Goal: Information Seeking & Learning: Learn about a topic

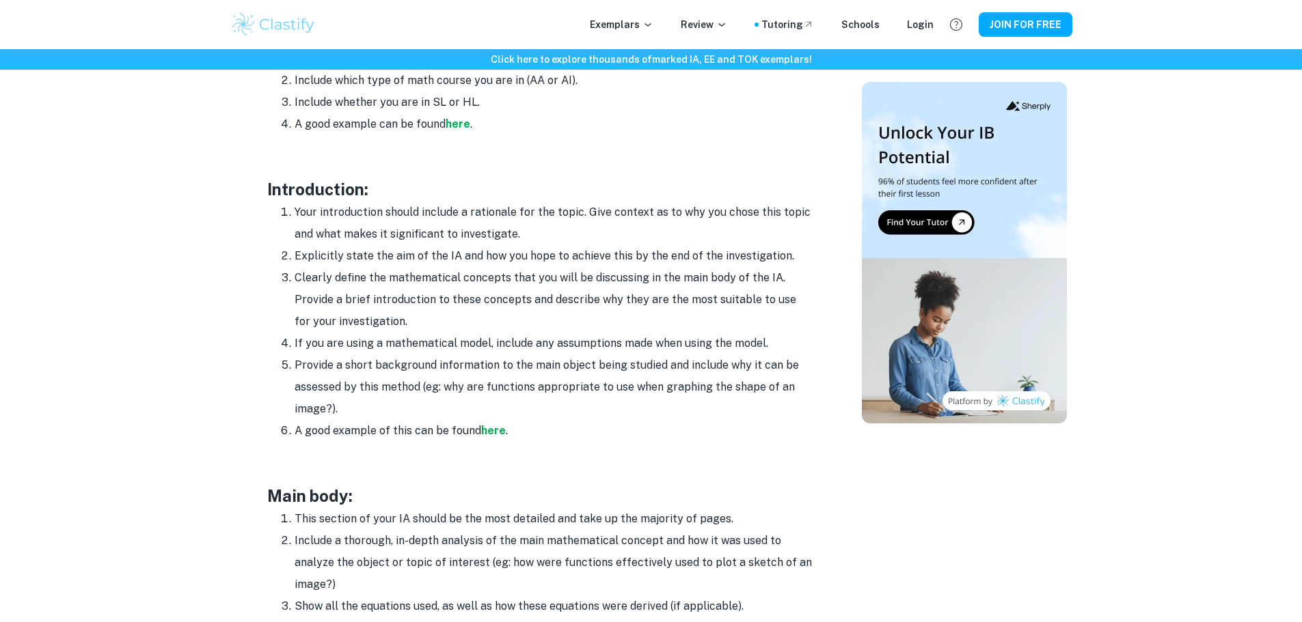
scroll to position [820, 0]
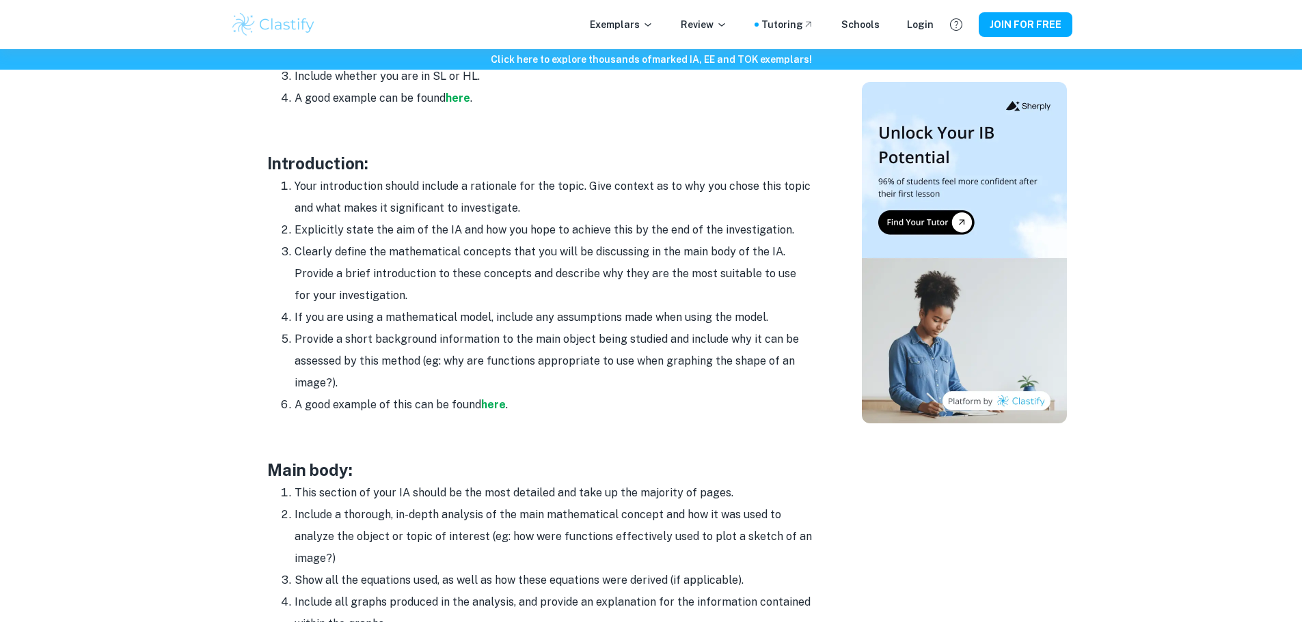
drag, startPoint x: 555, startPoint y: 211, endPoint x: 292, endPoint y: 187, distance: 263.5
click at [294, 187] on li "Your introduction should include a rationale for the topic. Give context as to …" at bounding box center [553, 198] width 519 height 44
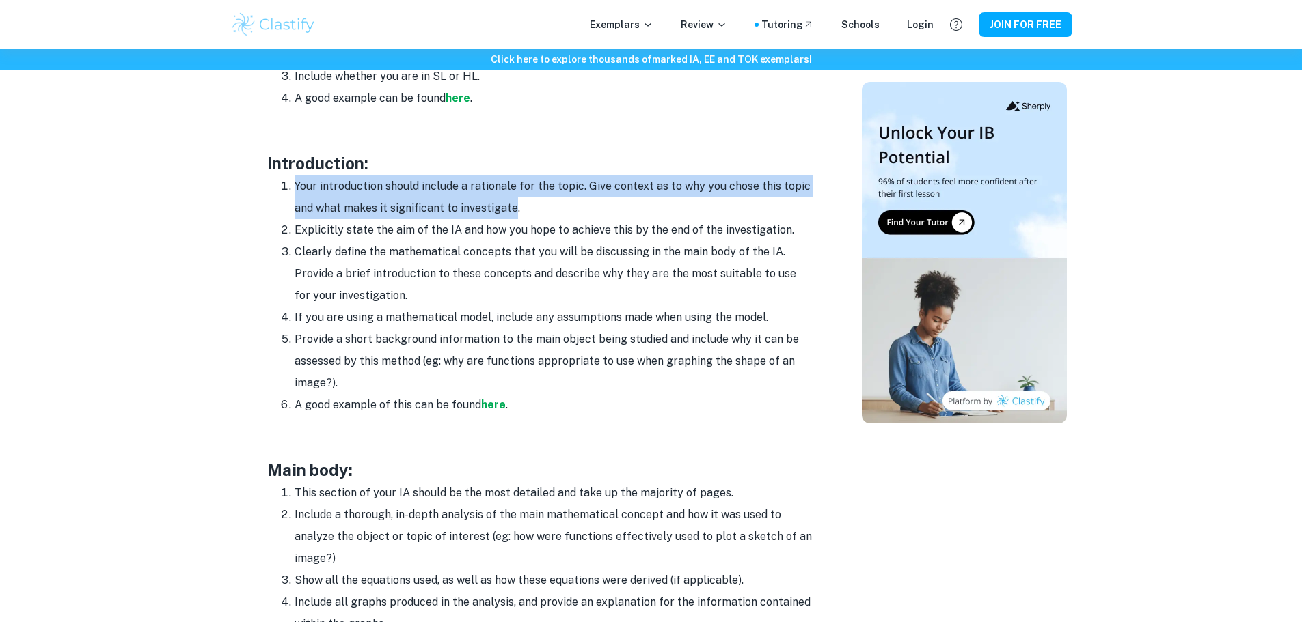
drag, startPoint x: 292, startPoint y: 187, endPoint x: 501, endPoint y: 204, distance: 209.1
click at [500, 204] on li "Your introduction should include a rationale for the topic. Give context as to …" at bounding box center [553, 198] width 519 height 44
click at [500, 209] on li "Your introduction should include a rationale for the topic. Give context as to …" at bounding box center [553, 198] width 519 height 44
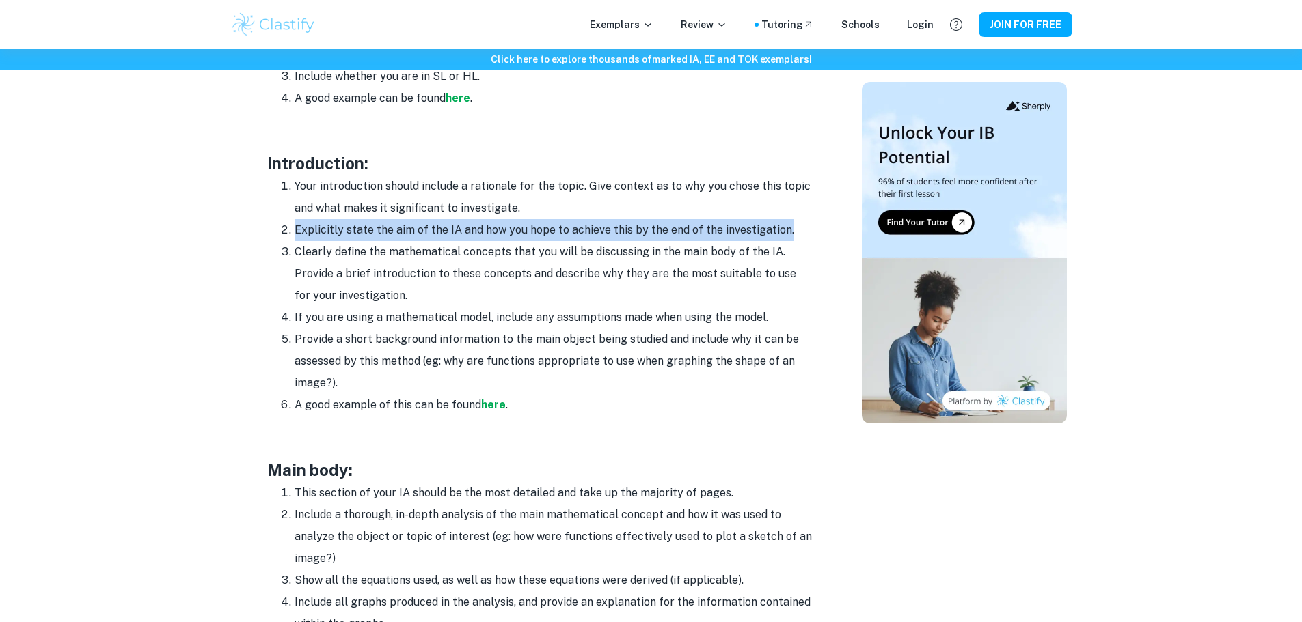
drag, startPoint x: 292, startPoint y: 232, endPoint x: 783, endPoint y: 230, distance: 491.3
click at [783, 230] on li "Explicitly state the aim of the IA and how you hope to achieve this by the end …" at bounding box center [553, 230] width 519 height 22
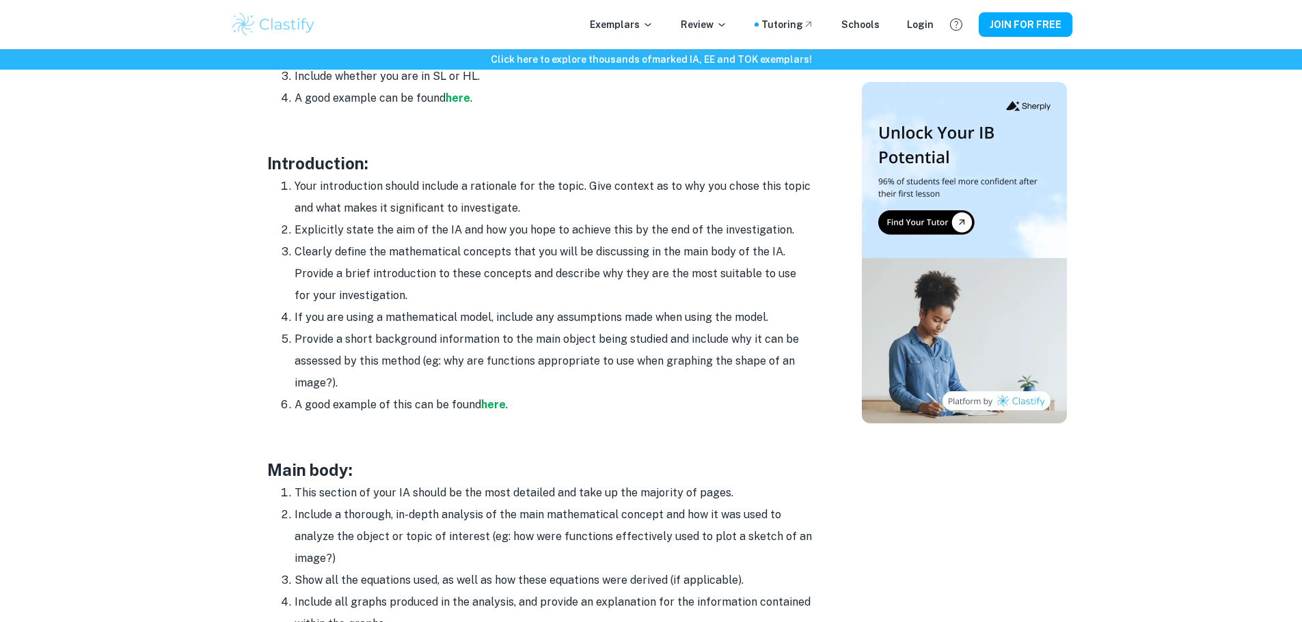
drag, startPoint x: 783, startPoint y: 230, endPoint x: 308, endPoint y: 221, distance: 474.9
click at [308, 221] on li "Explicitly state the aim of the IA and how you hope to achieve this by the end …" at bounding box center [553, 230] width 519 height 22
click at [305, 221] on li "Explicitly state the aim of the IA and how you hope to achieve this by the end …" at bounding box center [553, 230] width 519 height 22
drag, startPoint x: 292, startPoint y: 222, endPoint x: 376, endPoint y: 230, distance: 84.4
click at [376, 230] on li "Explicitly state the aim of the IA and how you hope to achieve this by the end …" at bounding box center [553, 230] width 519 height 22
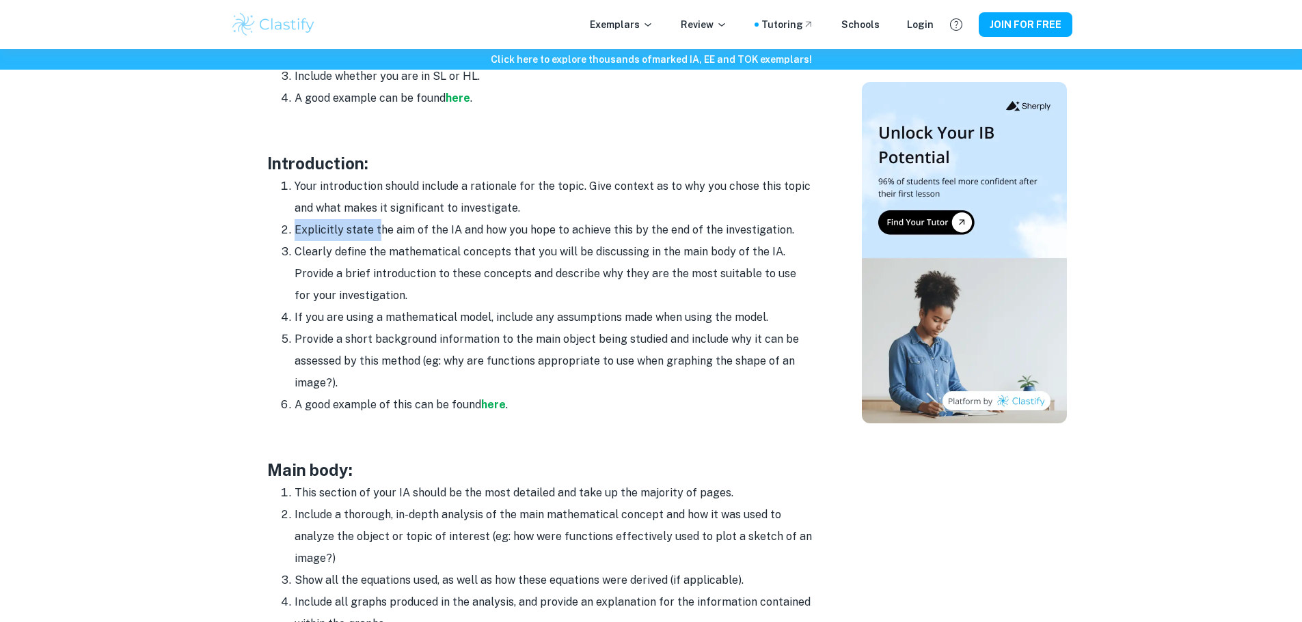
click at [376, 230] on li "Explicitly state the aim of the IA and how you hope to achieve this by the end …" at bounding box center [553, 230] width 519 height 22
drag, startPoint x: 308, startPoint y: 228, endPoint x: 594, endPoint y: 220, distance: 285.7
click at [594, 221] on li "Explicitly state the aim of the IA and how you hope to achieve this by the end …" at bounding box center [553, 230] width 519 height 22
click at [594, 220] on li "Explicitly state the aim of the IA and how you hope to achieve this by the end …" at bounding box center [553, 230] width 519 height 22
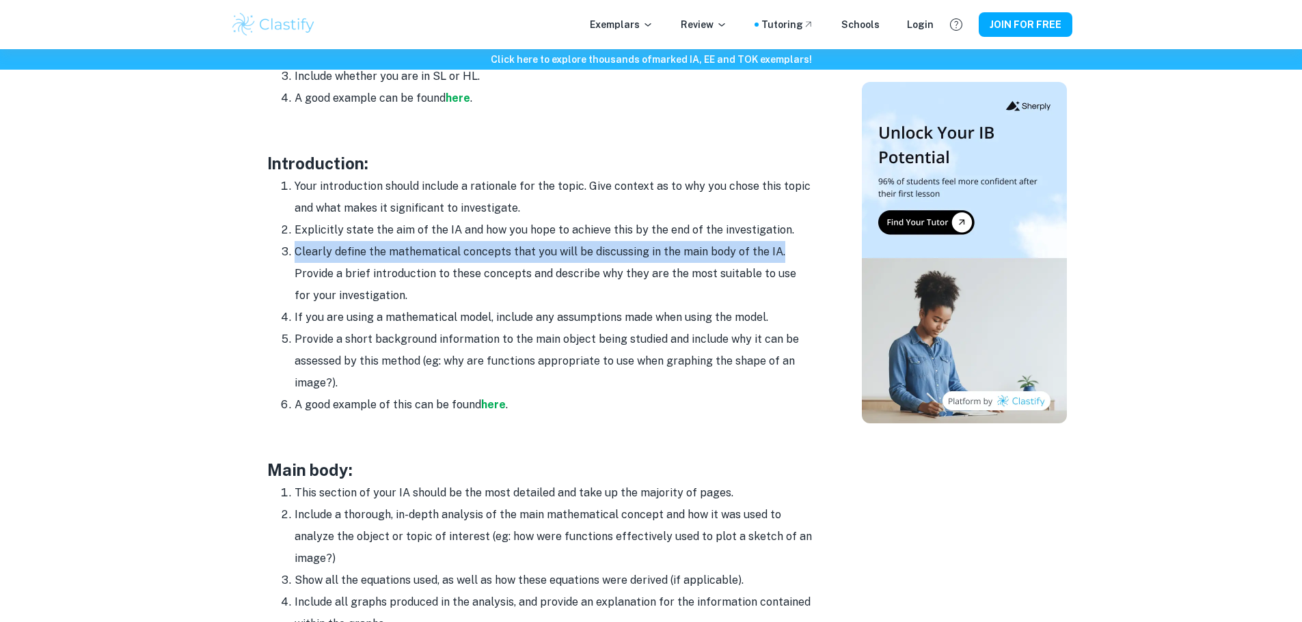
drag, startPoint x: 776, startPoint y: 253, endPoint x: 286, endPoint y: 248, distance: 490.6
click at [294, 248] on li "Clearly define the mathematical concepts that you will be discussing in the mai…" at bounding box center [553, 274] width 519 height 66
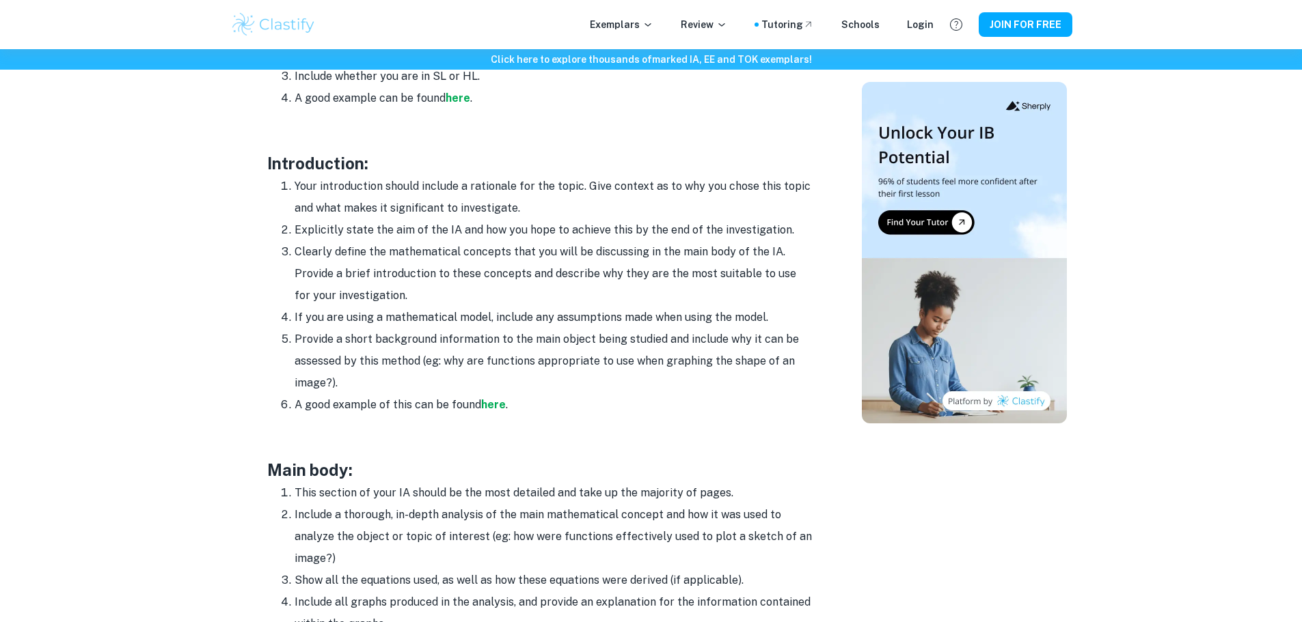
drag, startPoint x: 310, startPoint y: 250, endPoint x: 787, endPoint y: 297, distance: 479.8
click at [787, 297] on li "Clearly define the mathematical concepts that you will be discussing in the mai…" at bounding box center [553, 274] width 519 height 66
click at [484, 404] on strong "here" at bounding box center [493, 404] width 25 height 13
drag, startPoint x: 291, startPoint y: 183, endPoint x: 573, endPoint y: 211, distance: 282.9
click at [573, 211] on li "Your introduction should include a rationale for the topic. Give context as to …" at bounding box center [553, 198] width 519 height 44
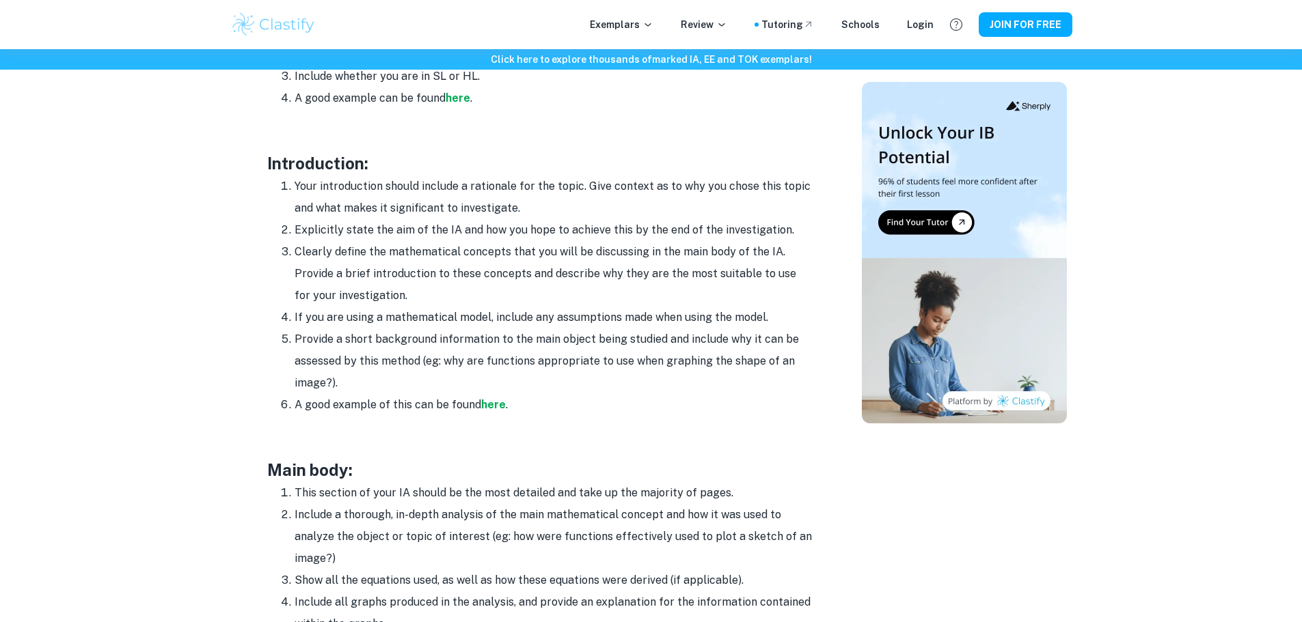
drag, startPoint x: 283, startPoint y: 232, endPoint x: 788, endPoint y: 223, distance: 505.0
click at [787, 223] on li "Explicitly state the aim of the IA and how you hope to achieve this by the end …" at bounding box center [553, 230] width 519 height 22
click at [788, 223] on li "Explicitly state the aim of the IA and how you hope to achieve this by the end …" at bounding box center [553, 230] width 519 height 22
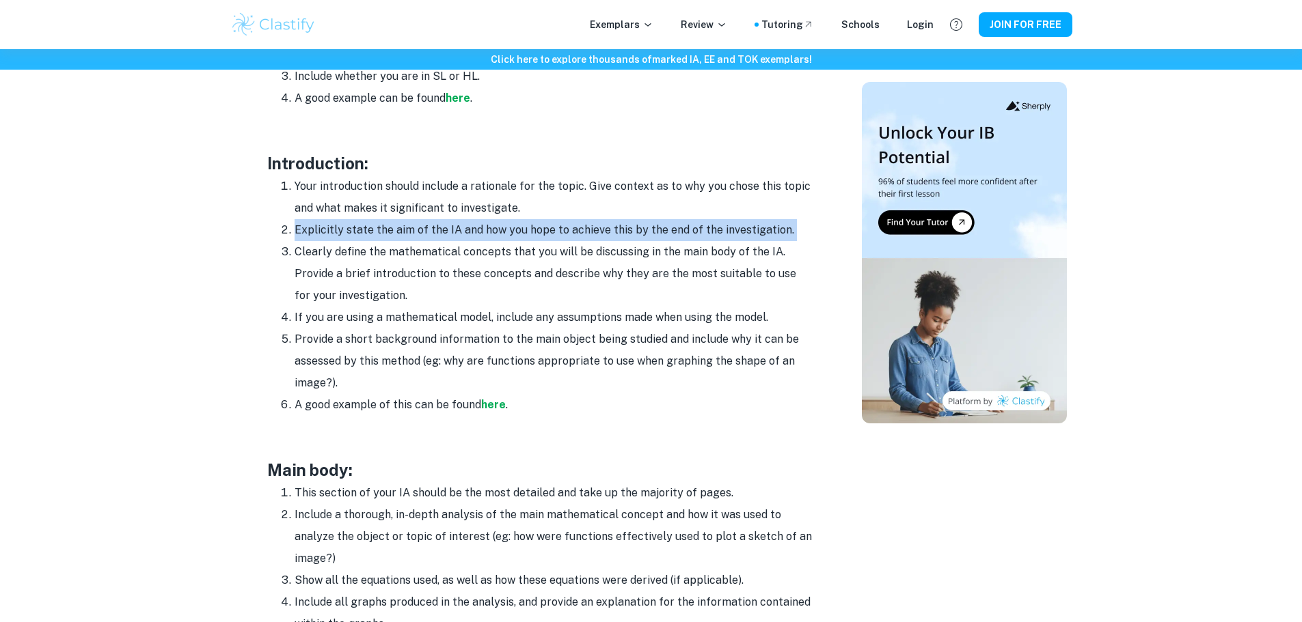
drag, startPoint x: 788, startPoint y: 223, endPoint x: 300, endPoint y: 239, distance: 488.1
click at [300, 239] on li "Explicitly state the aim of the IA and how you hope to achieve this by the end …" at bounding box center [553, 230] width 519 height 22
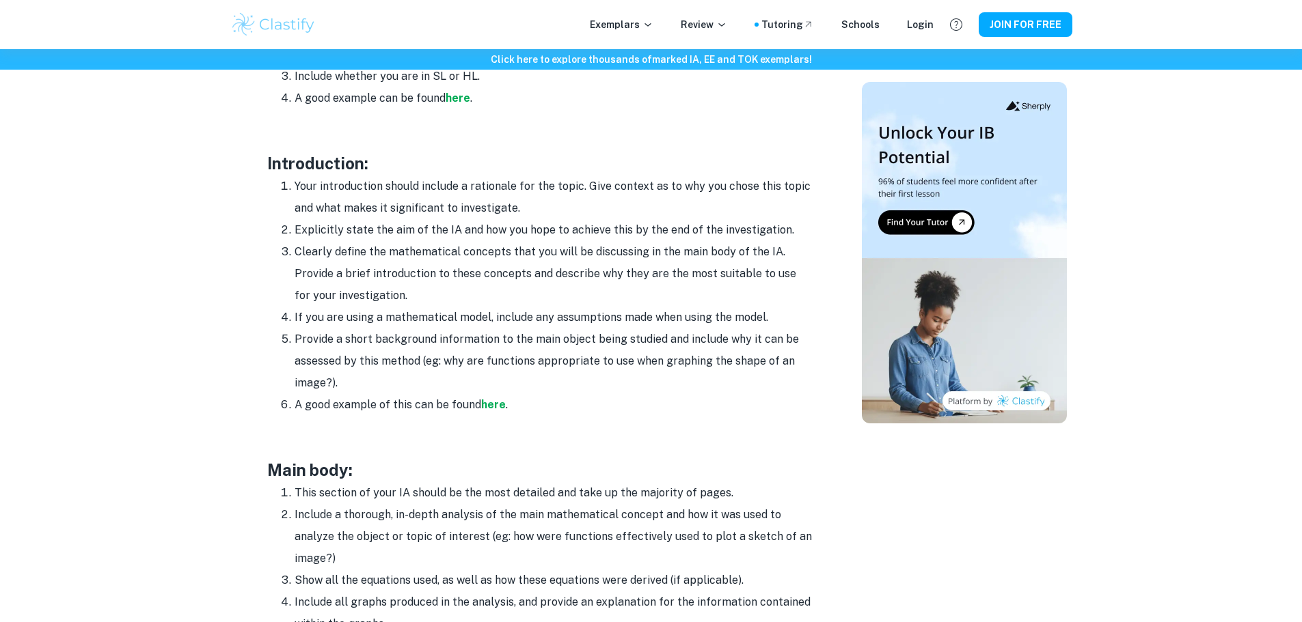
click at [314, 256] on li "Clearly define the mathematical concepts that you will be discussing in the mai…" at bounding box center [553, 274] width 519 height 66
drag, startPoint x: 305, startPoint y: 256, endPoint x: 336, endPoint y: 257, distance: 30.8
click at [336, 257] on li "Clearly define the mathematical concepts that you will be discussing in the mai…" at bounding box center [553, 274] width 519 height 66
drag, startPoint x: 284, startPoint y: 256, endPoint x: 420, endPoint y: 301, distance: 143.9
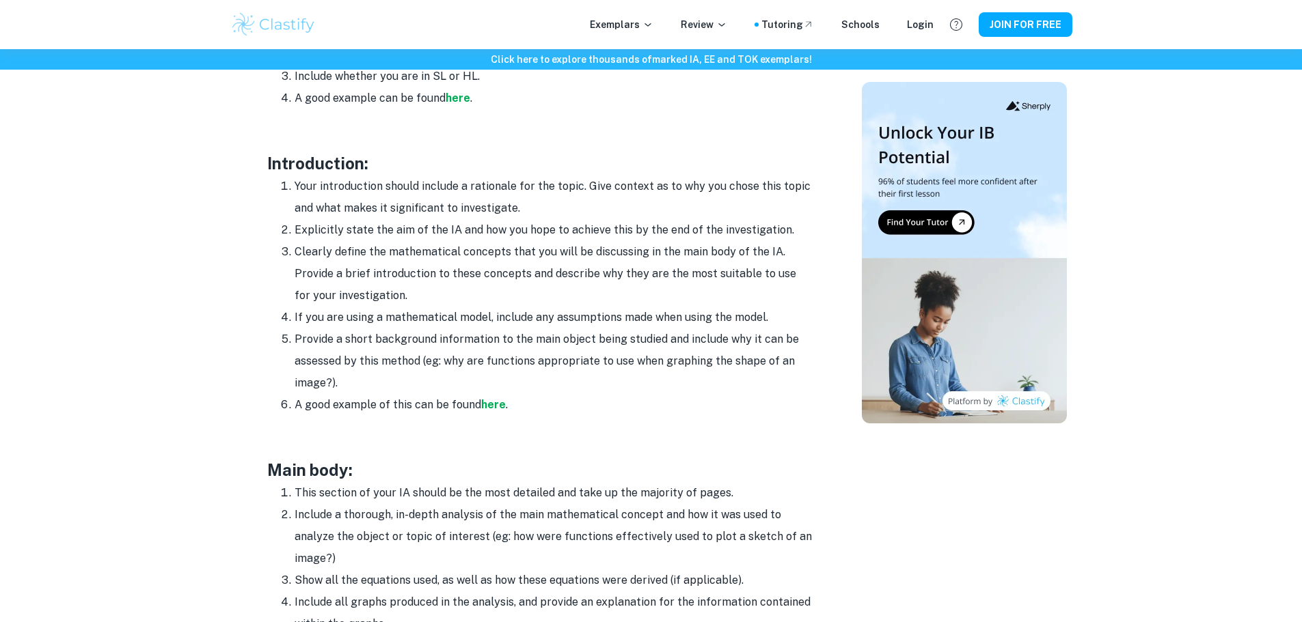
click at [420, 301] on li "Clearly define the mathematical concepts that you will be discussing in the mai…" at bounding box center [553, 274] width 519 height 66
click at [409, 304] on li "Clearly define the mathematical concepts that you will be discussing in the mai…" at bounding box center [553, 274] width 519 height 66
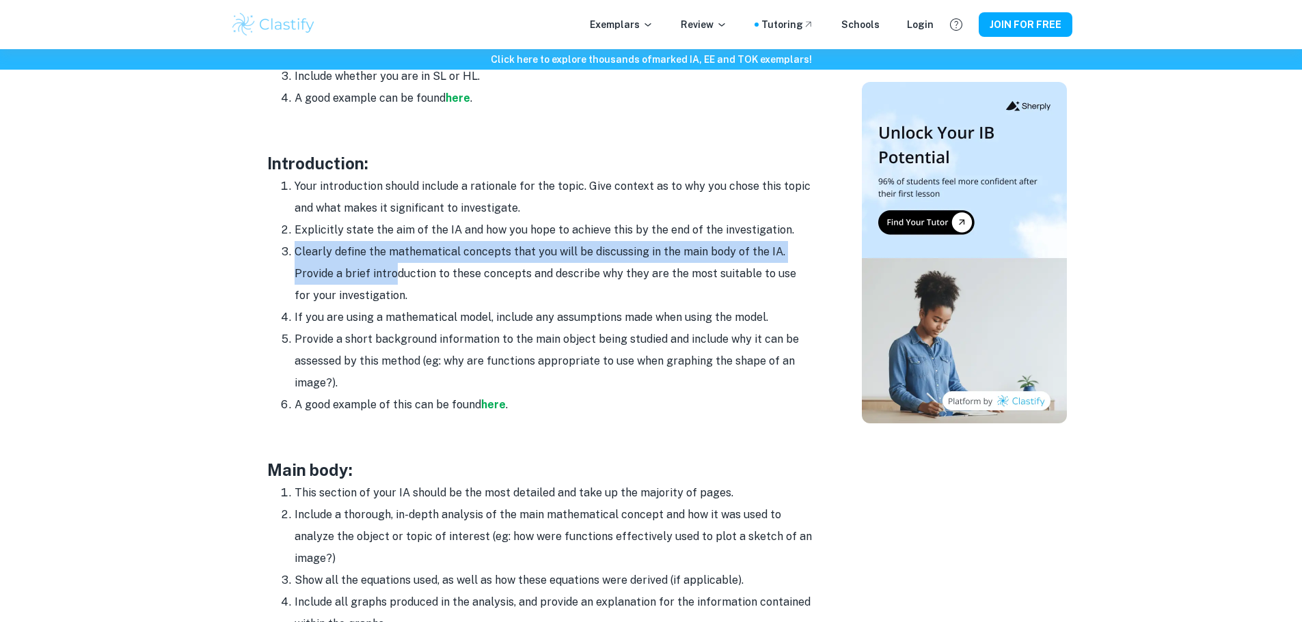
drag, startPoint x: 297, startPoint y: 256, endPoint x: 398, endPoint y: 280, distance: 103.2
click at [397, 280] on li "Clearly define the mathematical concepts that you will be discussing in the mai…" at bounding box center [553, 274] width 519 height 66
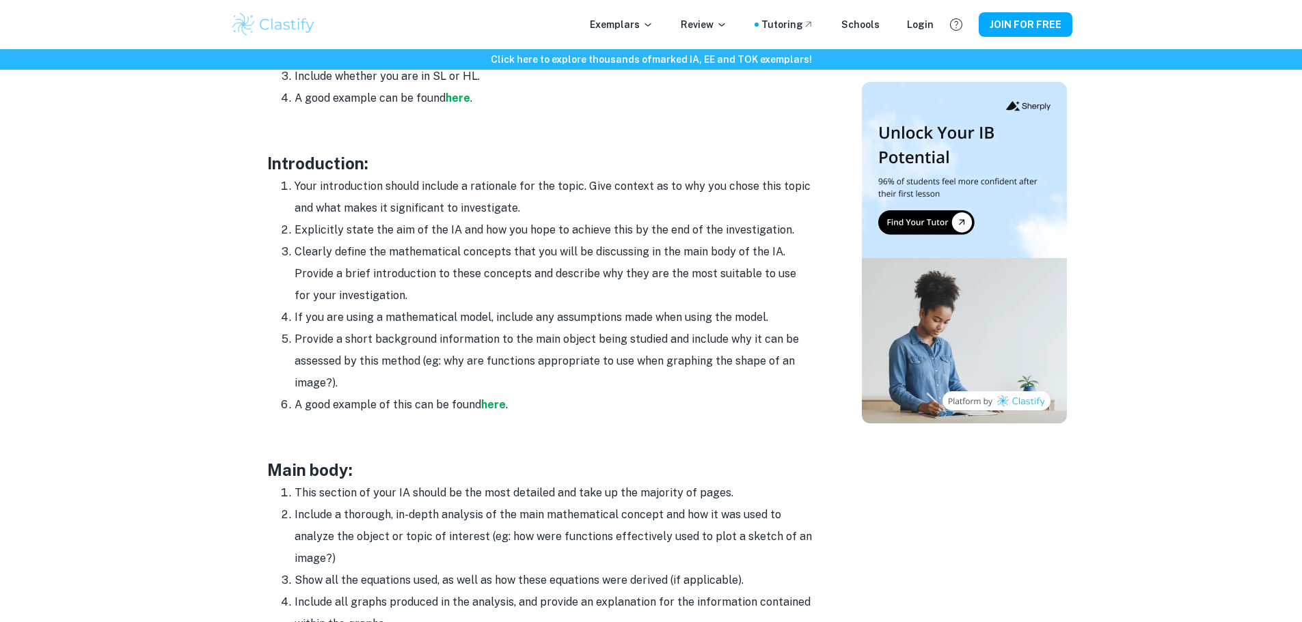
click at [422, 293] on li "Clearly define the mathematical concepts that you will be discussing in the mai…" at bounding box center [553, 274] width 519 height 66
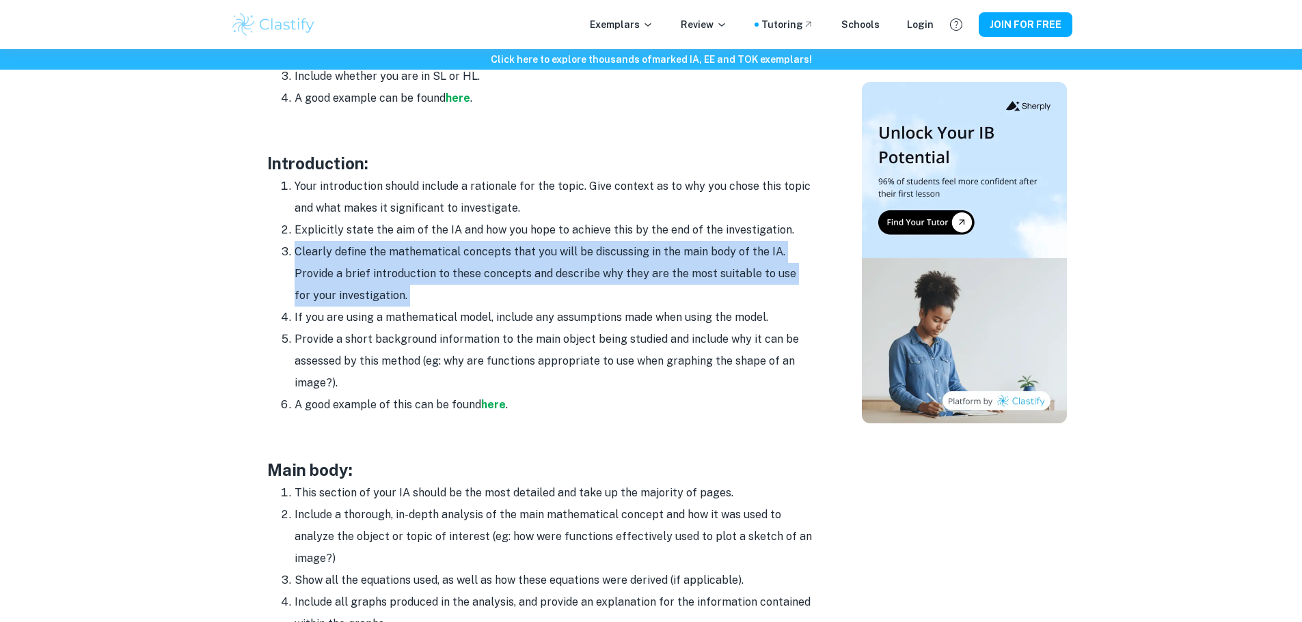
drag, startPoint x: 422, startPoint y: 294, endPoint x: 318, endPoint y: 261, distance: 108.9
click at [318, 261] on li "Clearly define the mathematical concepts that you will be discussing in the mai…" at bounding box center [553, 274] width 519 height 66
click at [294, 252] on li "Clearly define the mathematical concepts that you will be discussing in the mai…" at bounding box center [553, 274] width 519 height 66
drag, startPoint x: 294, startPoint y: 252, endPoint x: 493, endPoint y: 295, distance: 203.4
click at [493, 295] on li "Clearly define the mathematical concepts that you will be discussing in the mai…" at bounding box center [553, 274] width 519 height 66
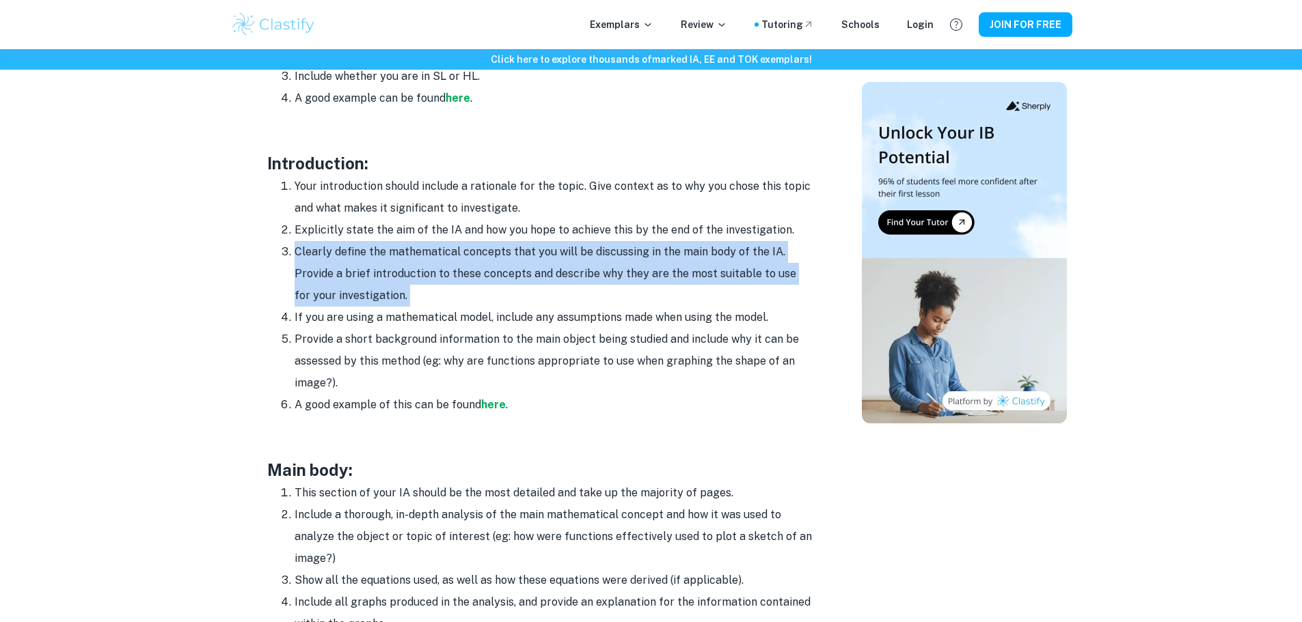
click at [491, 286] on li "Clearly define the mathematical concepts that you will be discussing in the mai…" at bounding box center [553, 274] width 519 height 66
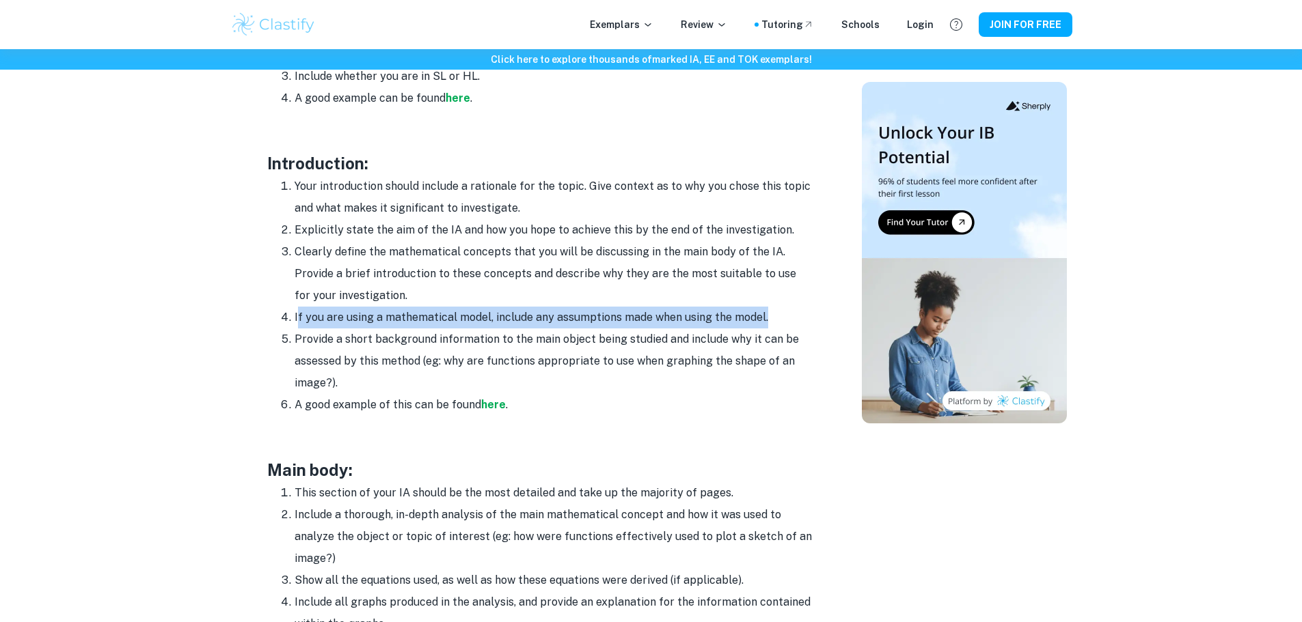
drag, startPoint x: 297, startPoint y: 320, endPoint x: 795, endPoint y: 315, distance: 498.8
click at [795, 315] on li "If you are using a mathematical model, include any assumptions made when using …" at bounding box center [553, 318] width 519 height 22
click at [796, 317] on li "If you are using a mathematical model, include any assumptions made when using …" at bounding box center [553, 318] width 519 height 22
click at [746, 325] on li "If you are using a mathematical model, include any assumptions made when using …" at bounding box center [553, 318] width 519 height 22
drag, startPoint x: 772, startPoint y: 316, endPoint x: 284, endPoint y: 320, distance: 488.5
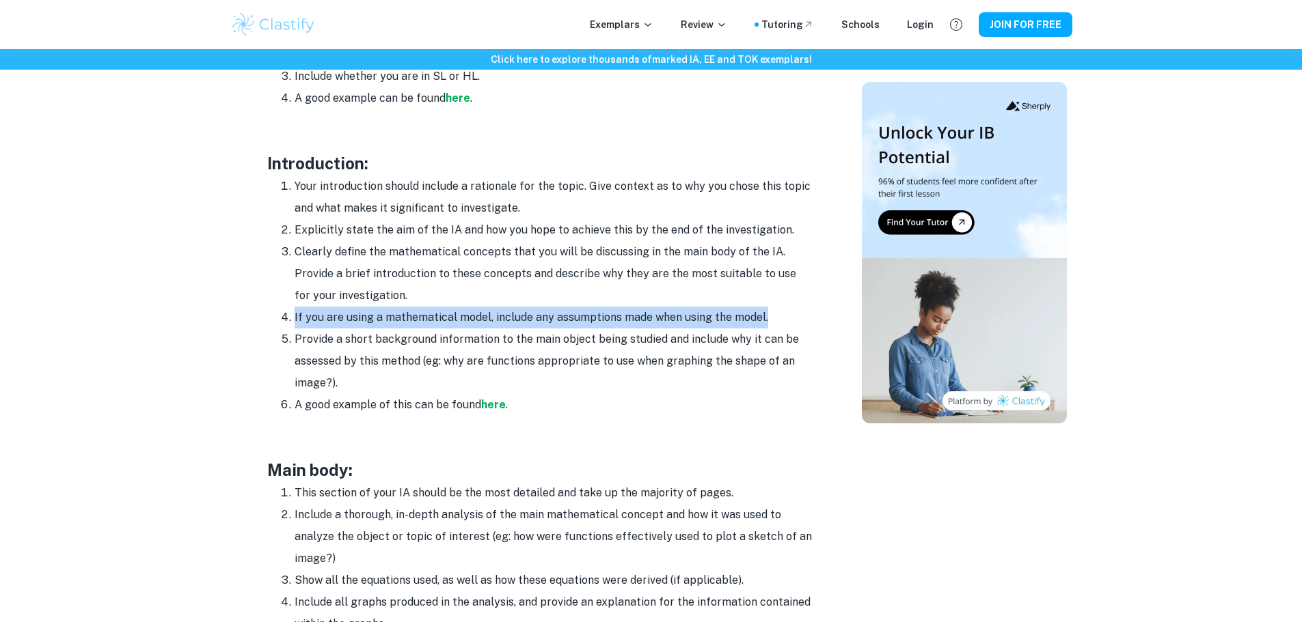
click at [294, 320] on li "If you are using a mathematical model, include any assumptions made when using …" at bounding box center [553, 318] width 519 height 22
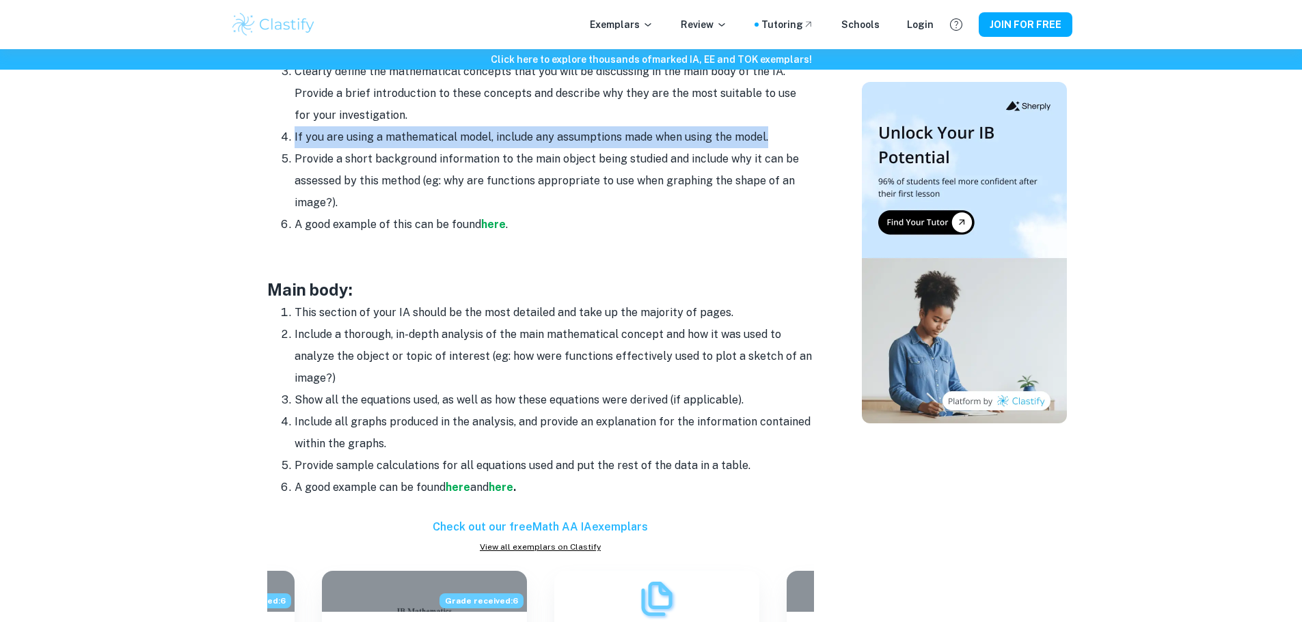
scroll to position [1025, 0]
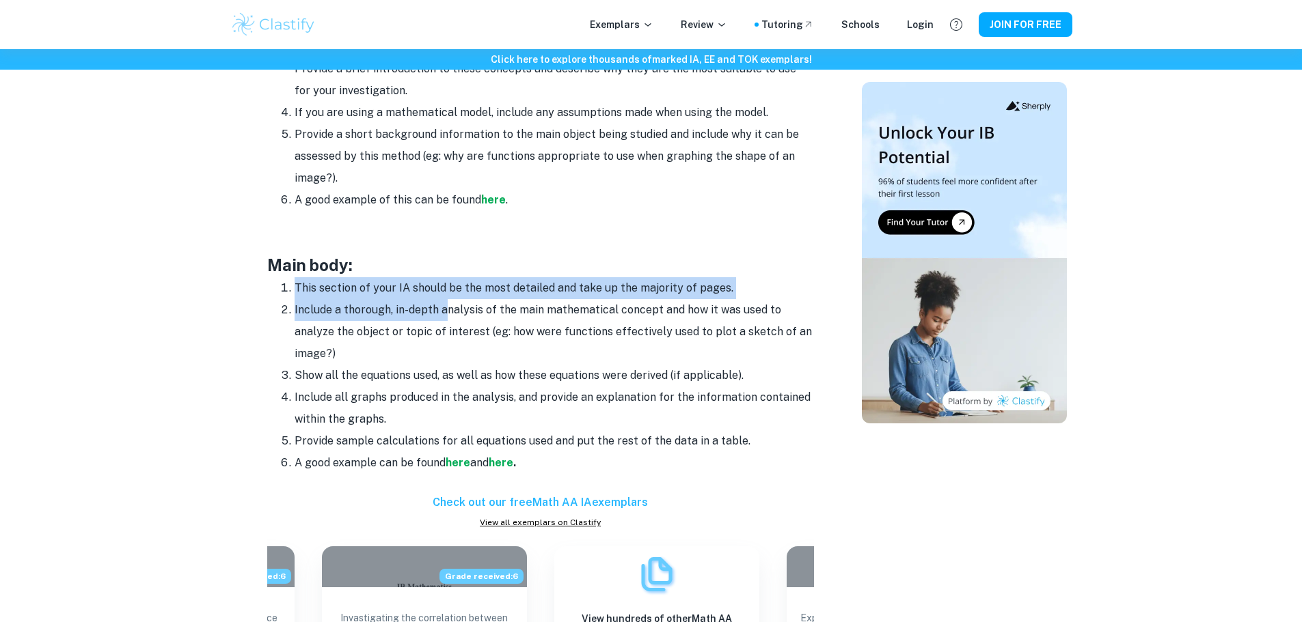
drag, startPoint x: 337, startPoint y: 290, endPoint x: 443, endPoint y: 303, distance: 106.7
click at [443, 303] on ol "This section of your IA should be the most detailed and take up the majority of…" at bounding box center [540, 375] width 547 height 197
click at [443, 303] on li "Include a thorough, in-depth analysis of the main mathematical concept and how …" at bounding box center [553, 332] width 519 height 66
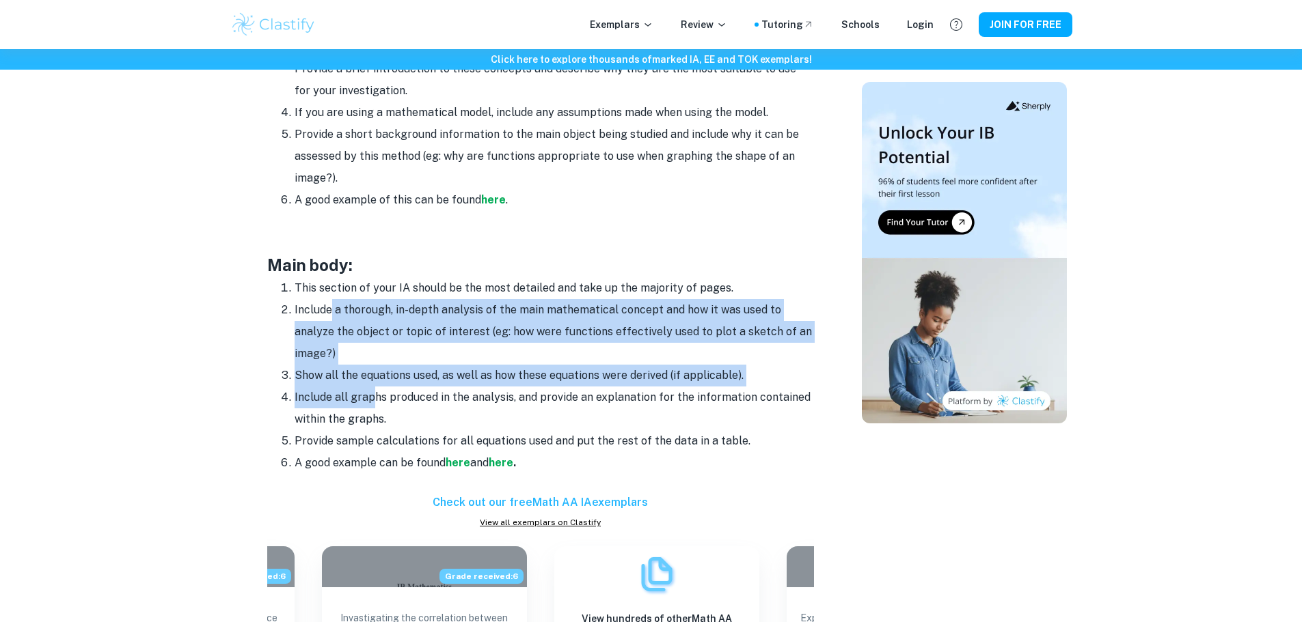
drag, startPoint x: 333, startPoint y: 310, endPoint x: 370, endPoint y: 397, distance: 94.6
click at [370, 397] on ol "This section of your IA should be the most detailed and take up the majority of…" at bounding box center [540, 375] width 547 height 197
click at [370, 397] on li "Include all graphs produced in the analysis, and provide an explanation for the…" at bounding box center [553, 409] width 519 height 44
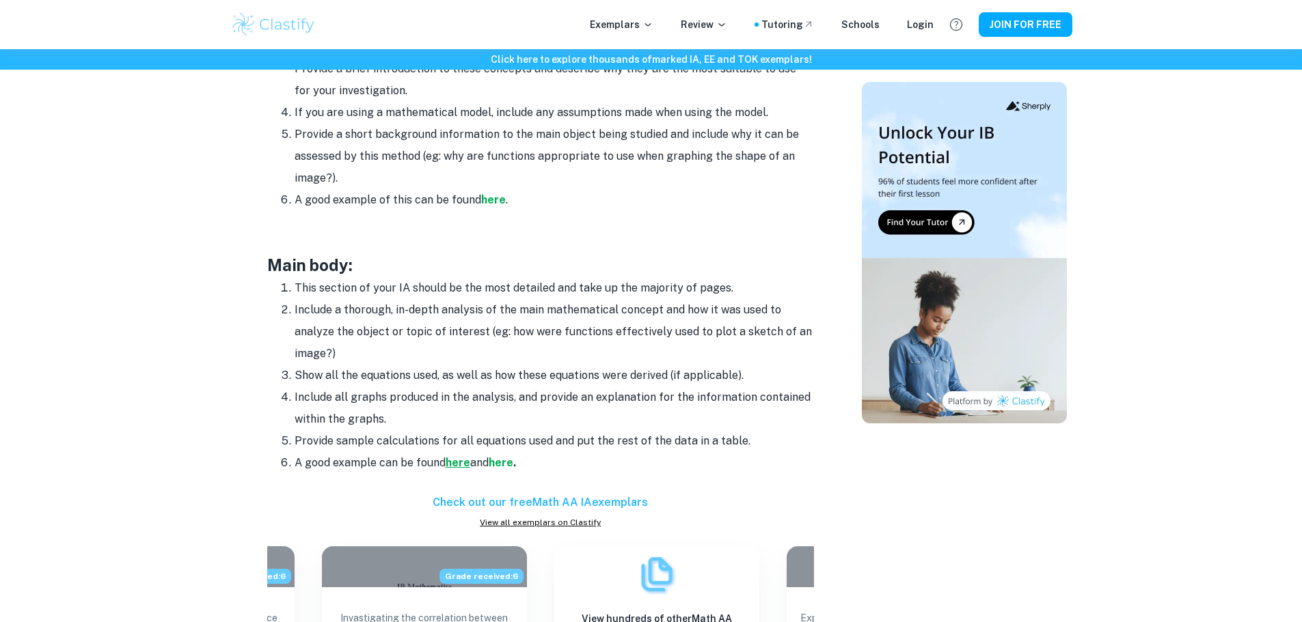
click at [463, 466] on strong "here" at bounding box center [457, 462] width 25 height 13
click at [502, 455] on li "A good example can be found here and here ." at bounding box center [553, 463] width 519 height 22
click at [504, 461] on strong "here" at bounding box center [501, 462] width 25 height 13
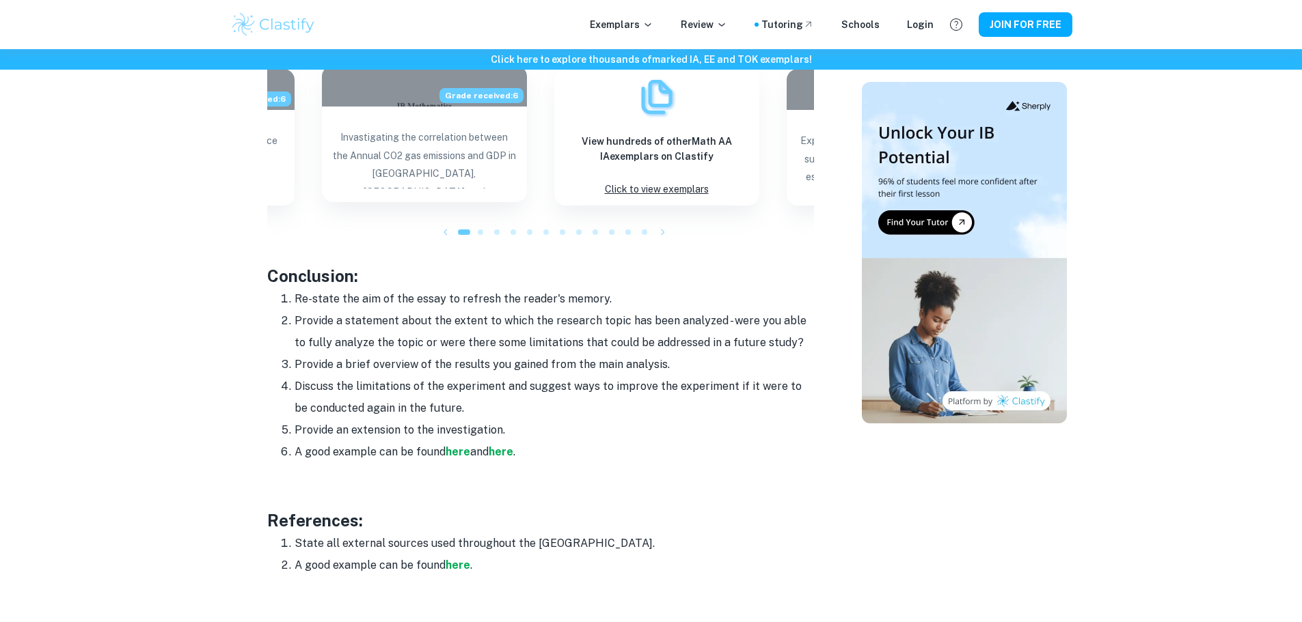
scroll to position [1503, 0]
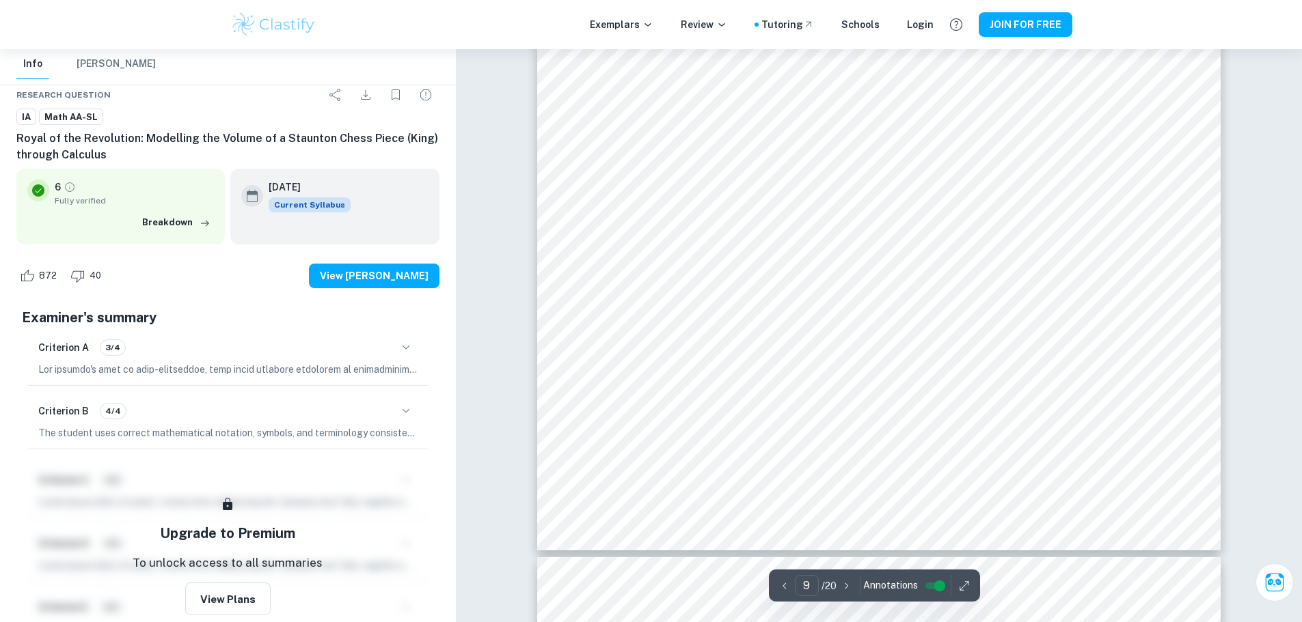
scroll to position [7857, 0]
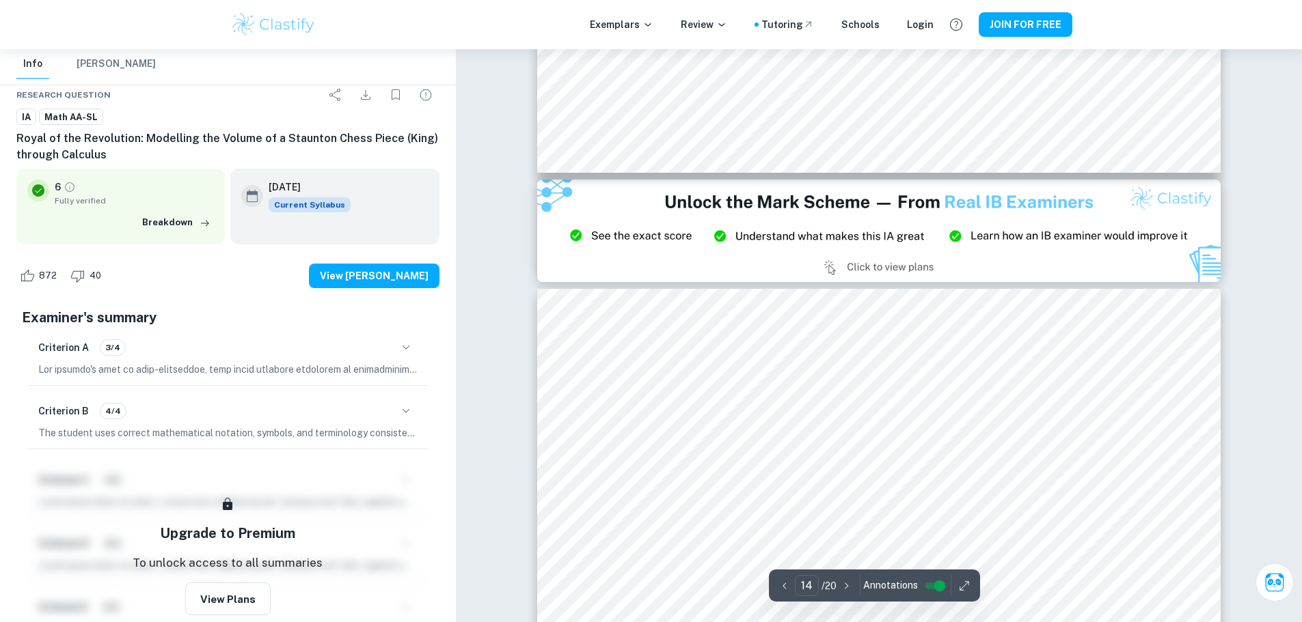
type input "15"
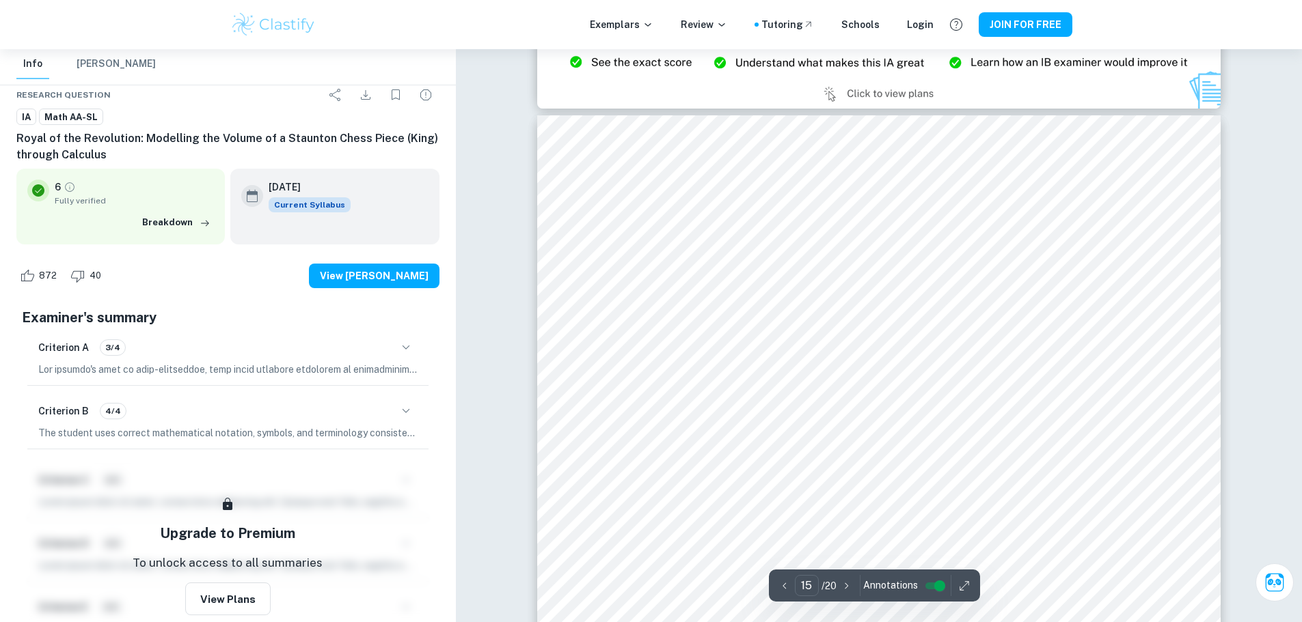
scroll to position [12845, 0]
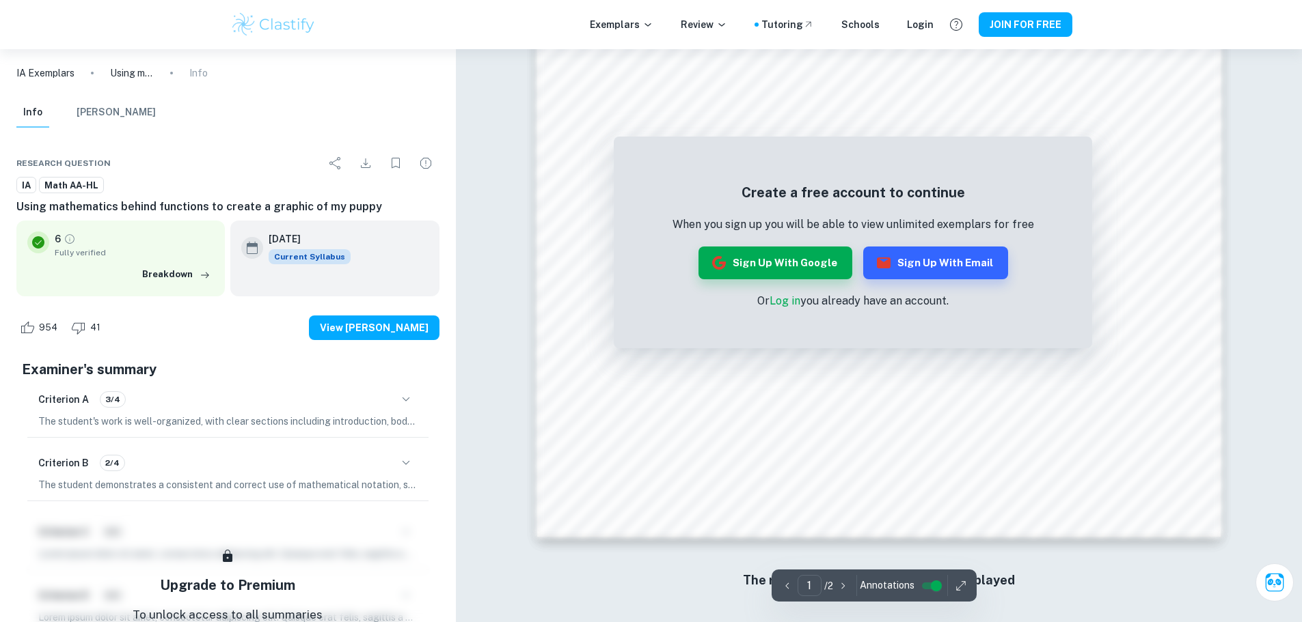
scroll to position [1474, 0]
